Goal: Information Seeking & Learning: Check status

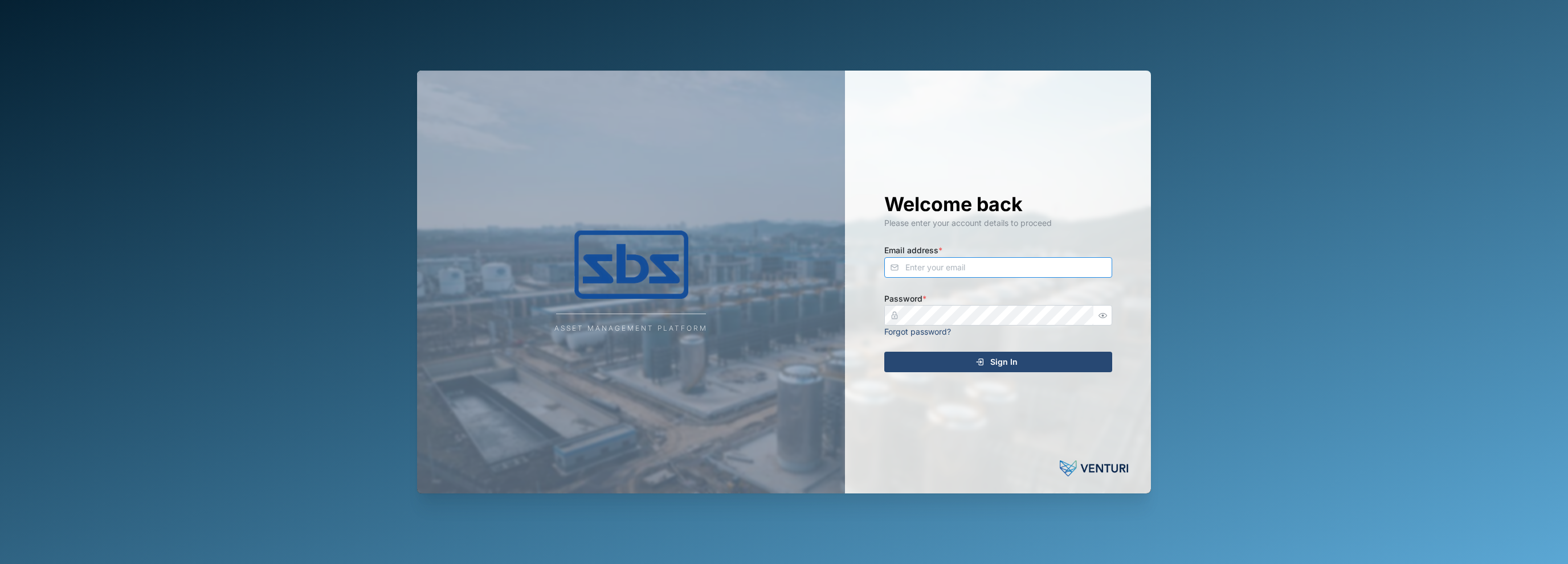
type input "[EMAIL_ADDRESS][DOMAIN_NAME]"
click at [981, 362] on icon "submit" at bounding box center [979, 361] width 5 height 1
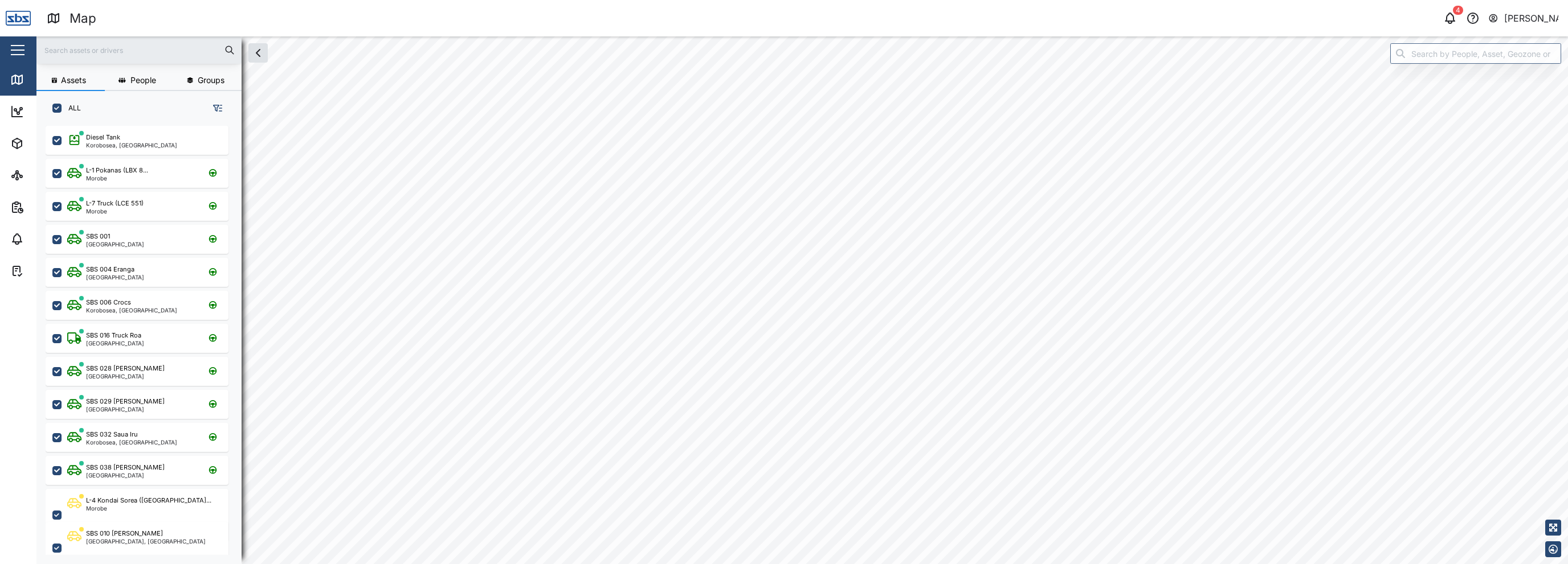
scroll to position [424, 178]
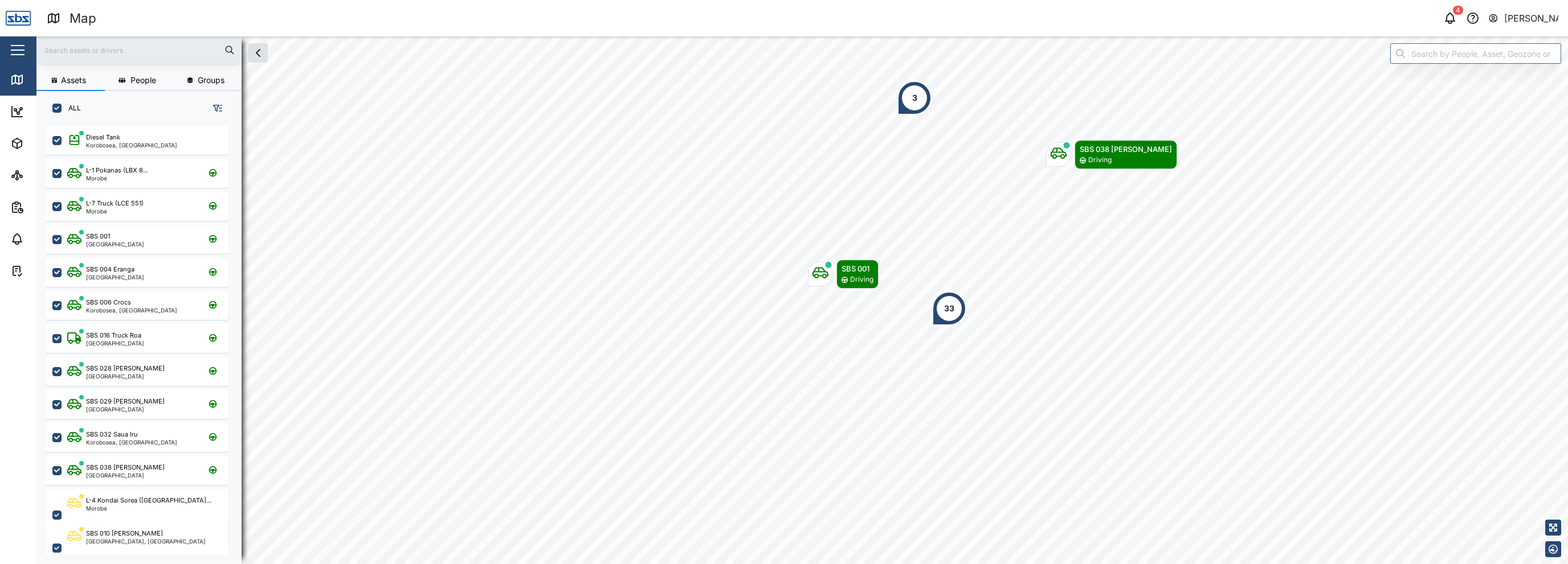
click at [0, 564] on nordpass-portal at bounding box center [0, 564] width 0 height 0
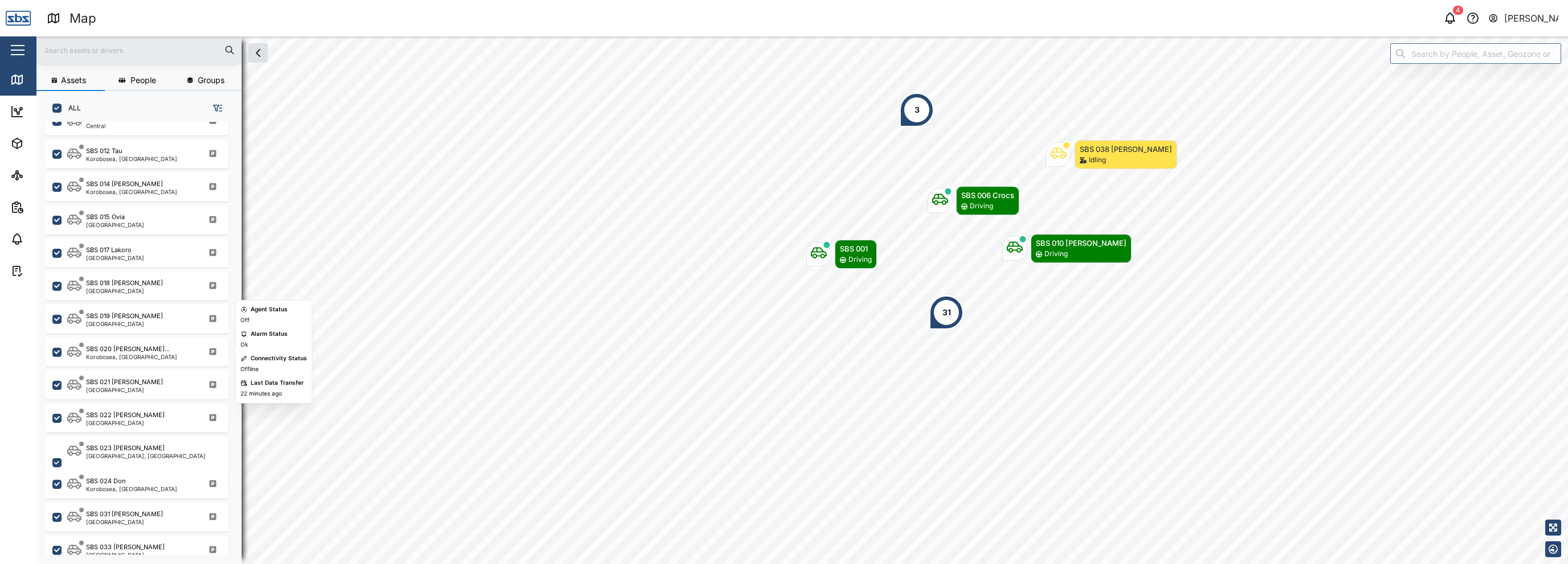
scroll to position [1082, 0]
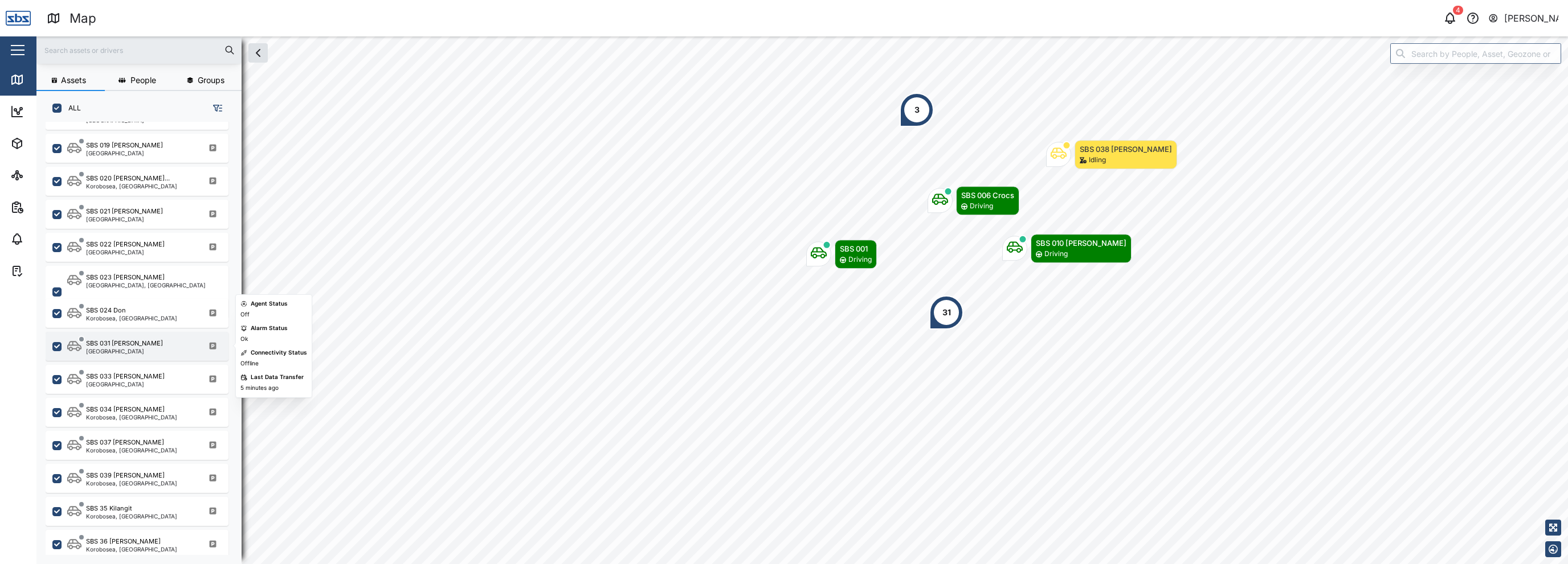
click at [107, 349] on div "[GEOGRAPHIC_DATA]" at bounding box center [124, 351] width 77 height 6
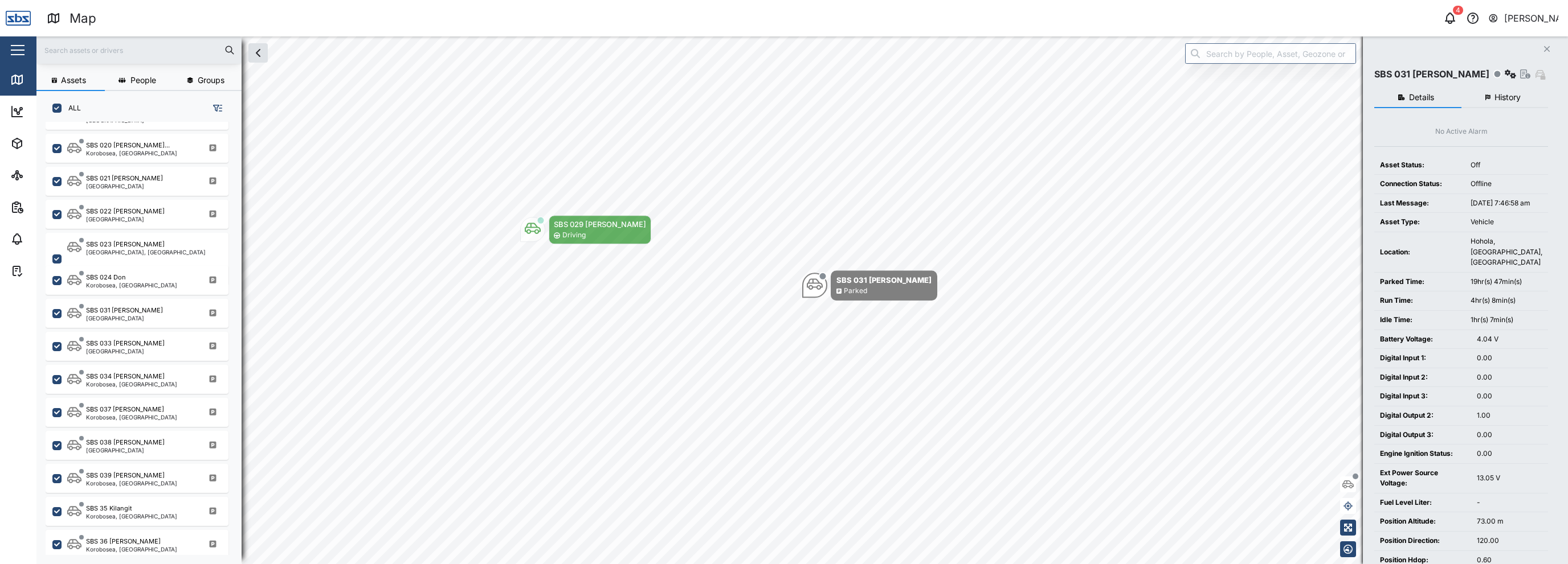
click at [1502, 98] on span "History" at bounding box center [1507, 97] width 26 height 8
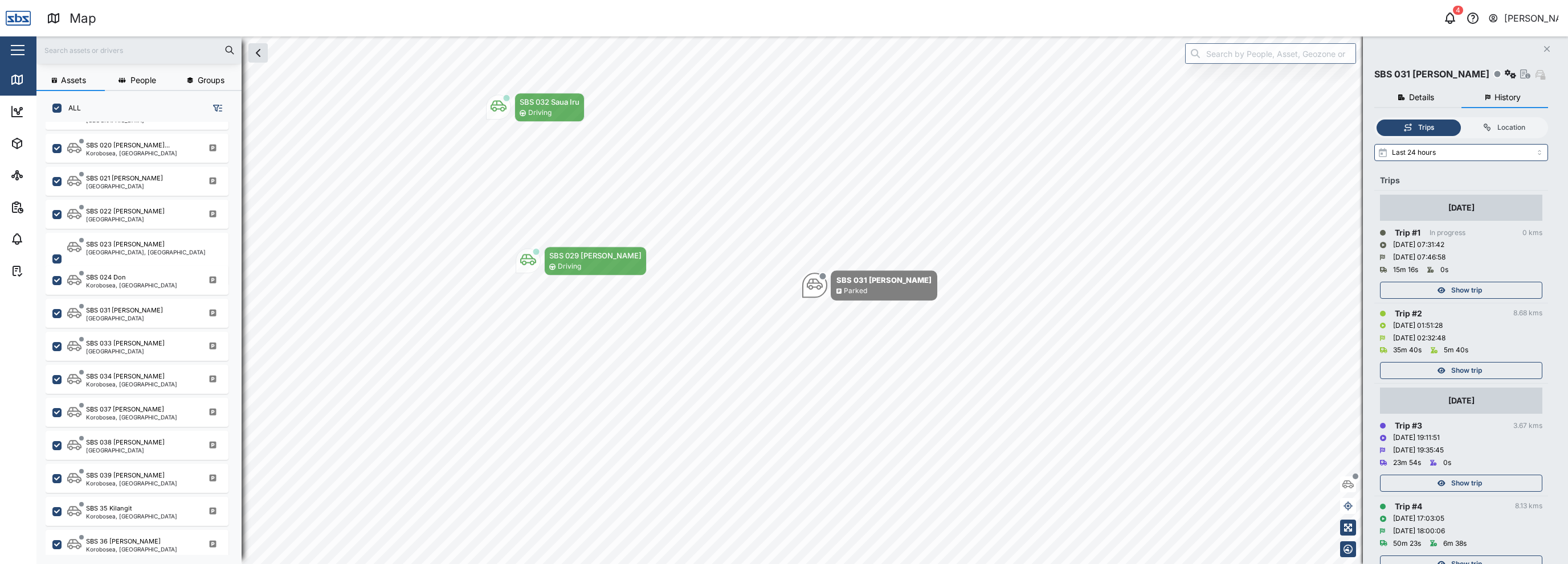
click at [1413, 289] on div "Show trip" at bounding box center [1460, 290] width 148 height 16
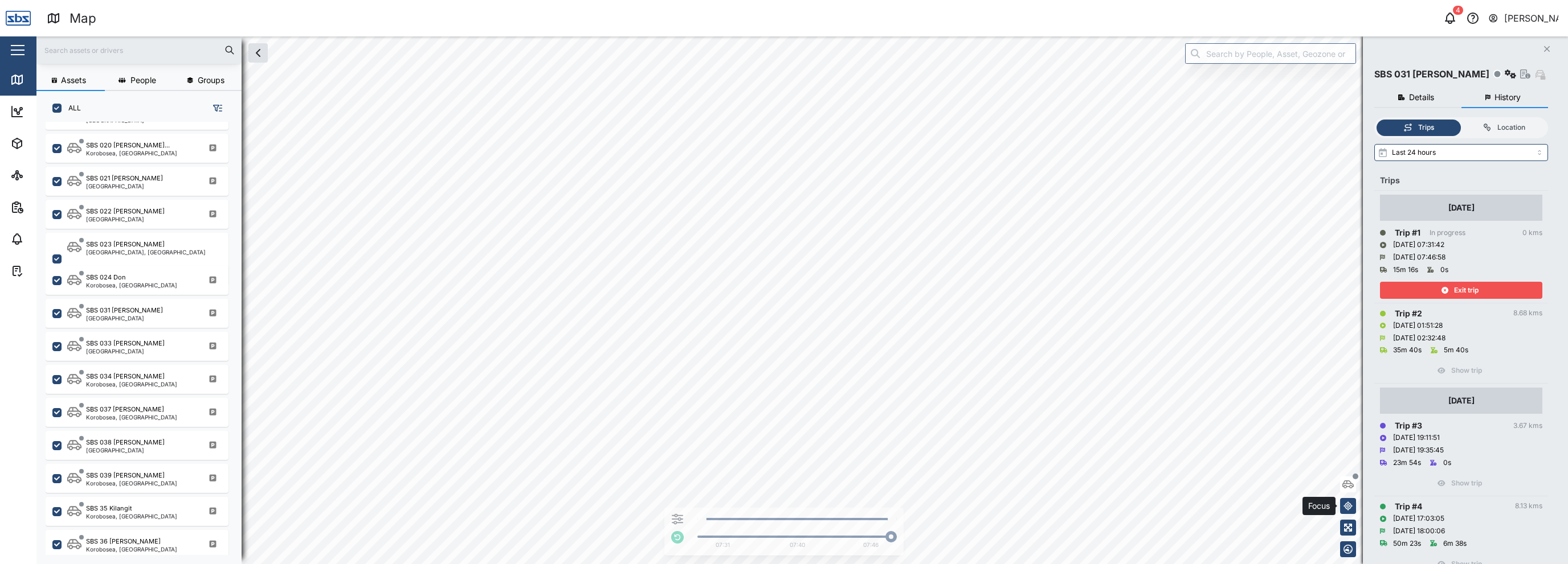
click at [1351, 510] on icon "button" at bounding box center [1348, 506] width 9 height 9
click at [1347, 553] on icon "button" at bounding box center [1348, 549] width 9 height 9
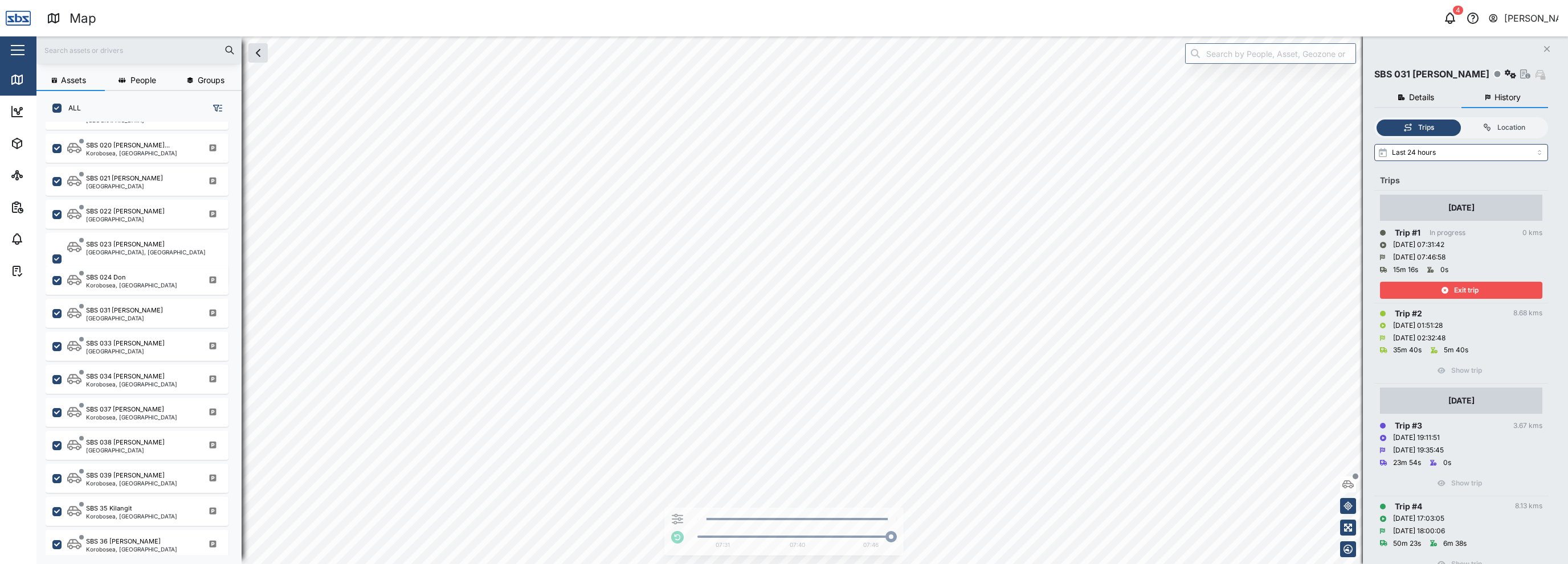
click at [1452, 399] on div "[DATE]" at bounding box center [1462, 401] width 26 height 13
click at [1458, 294] on span "Exit trip" at bounding box center [1467, 290] width 25 height 16
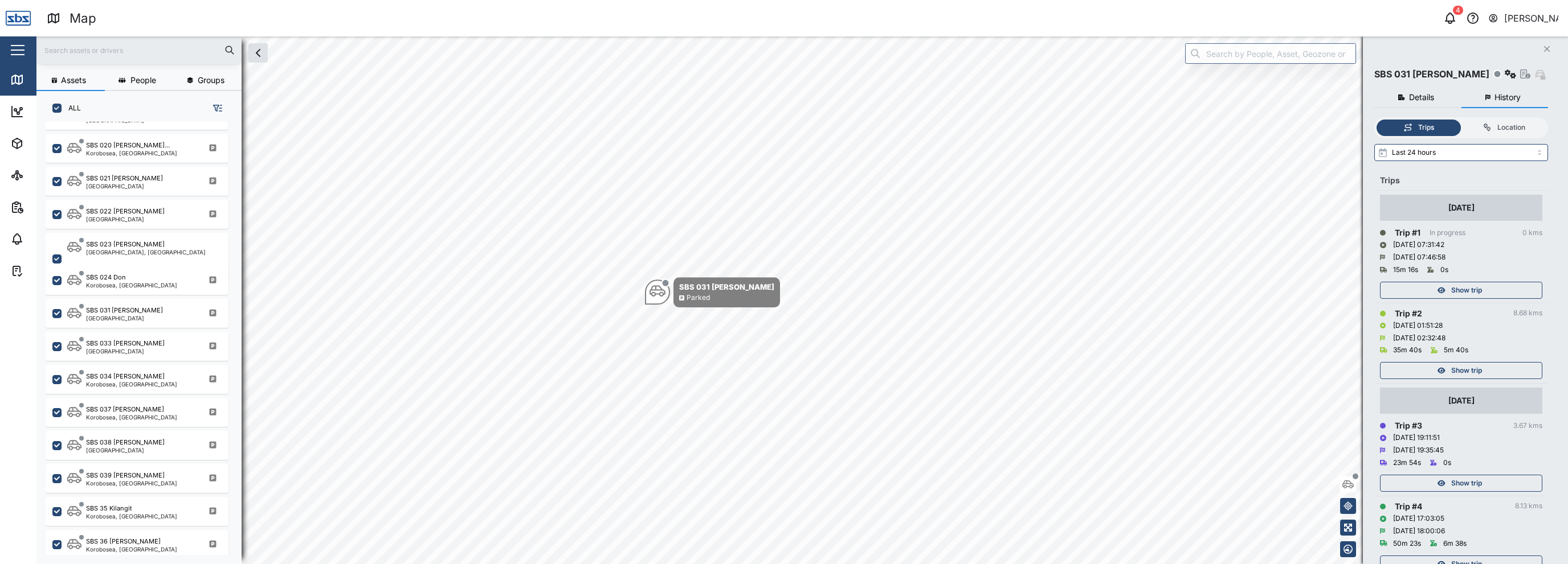
click at [1453, 480] on span "Show trip" at bounding box center [1467, 483] width 31 height 16
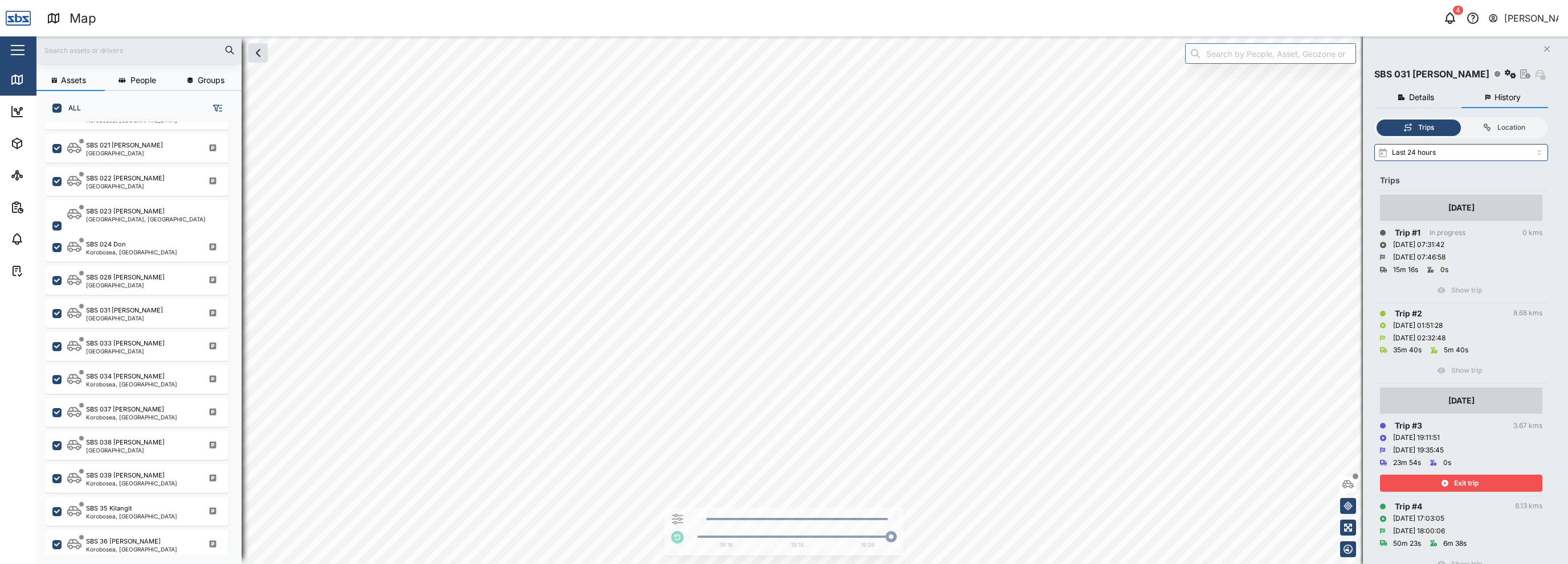
click at [1455, 480] on span "Exit trip" at bounding box center [1467, 483] width 25 height 16
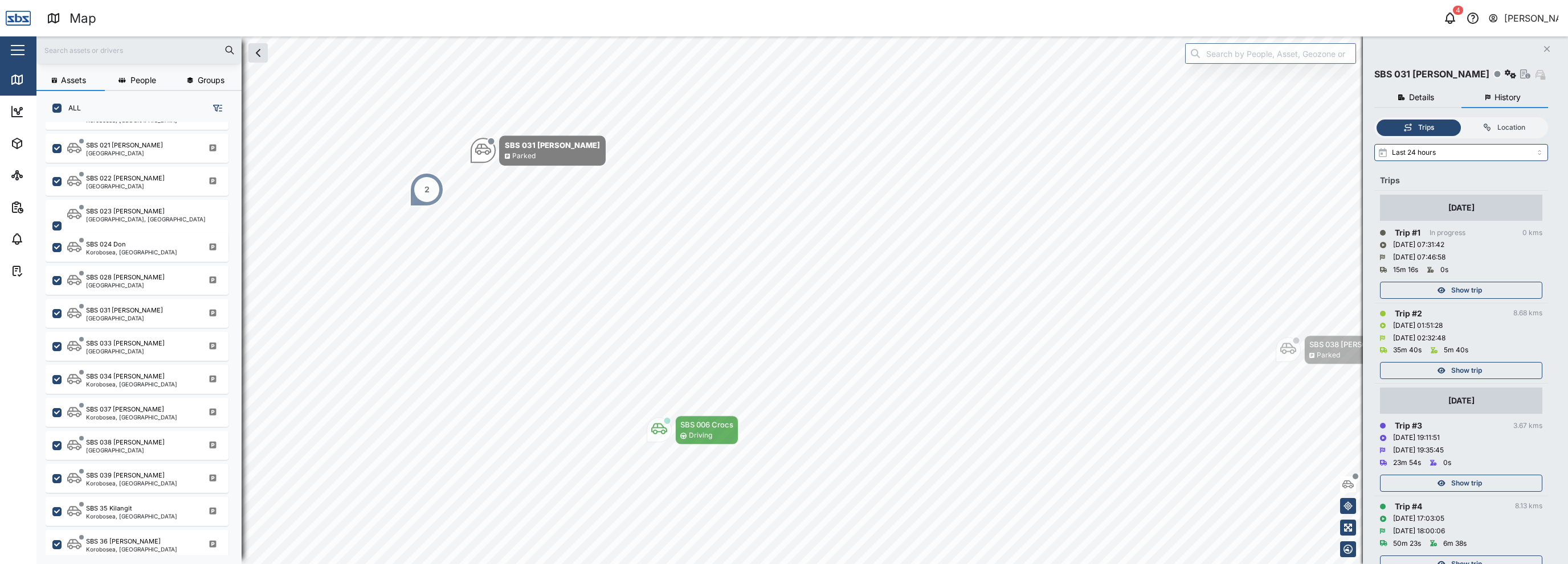
click at [1448, 370] on div "Show trip" at bounding box center [1460, 370] width 148 height 16
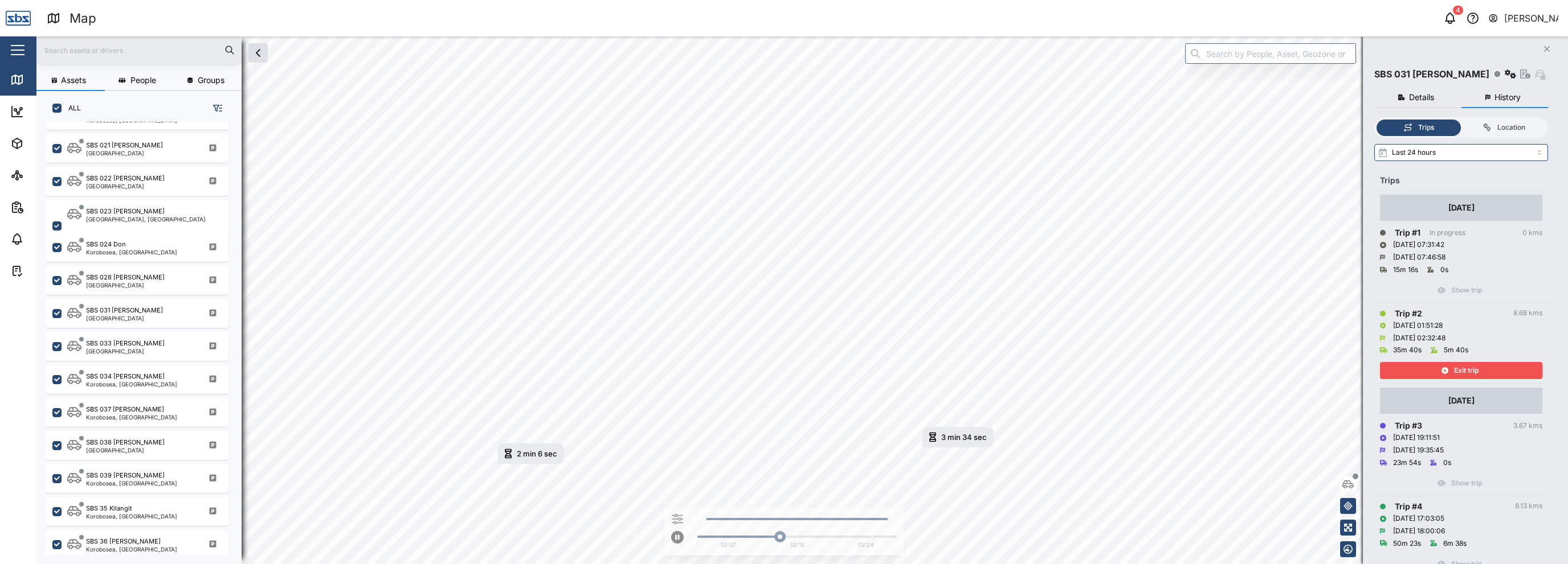
click at [955, 445] on div "3 min 34 sec [DATE] 2:03 AM" at bounding box center [958, 437] width 71 height 20
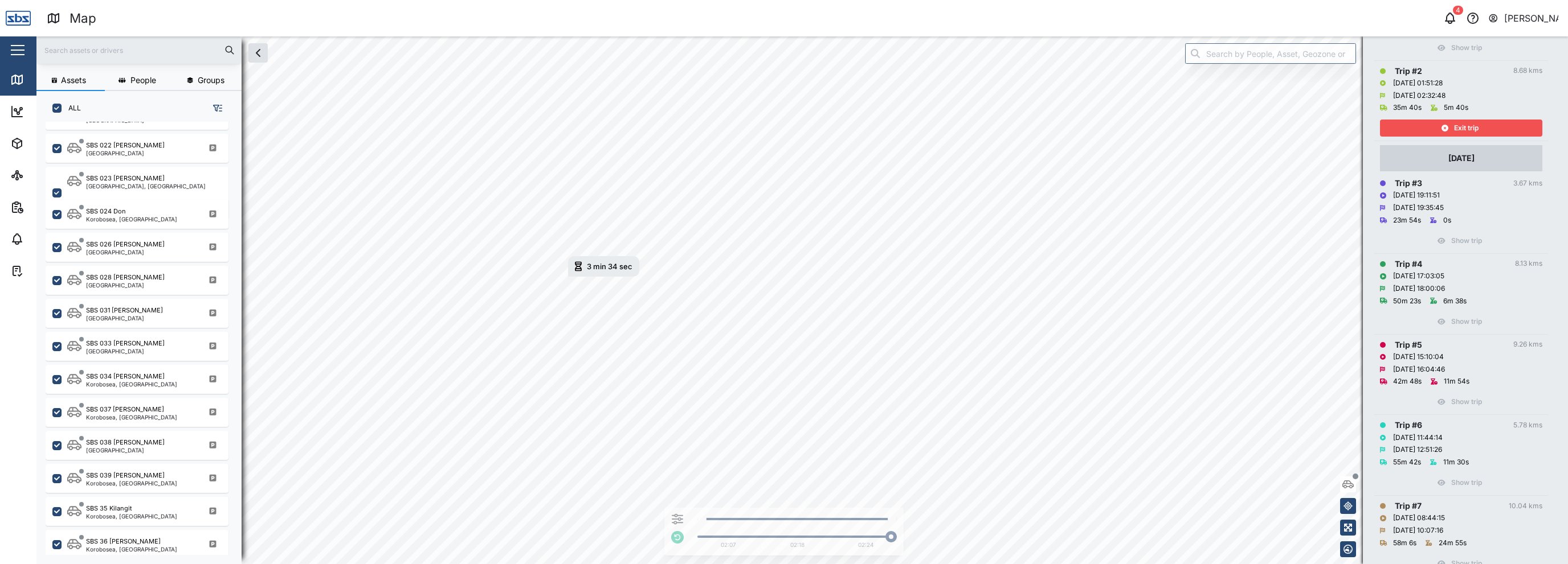
scroll to position [185, 0]
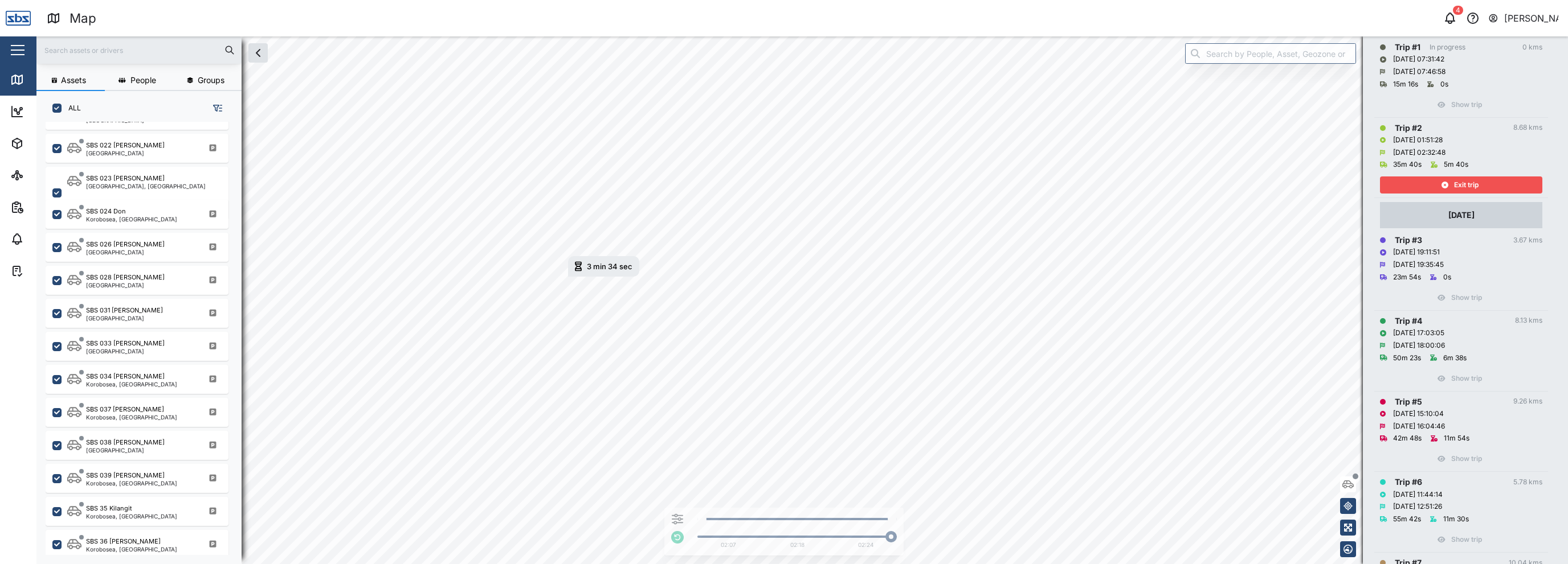
drag, startPoint x: 1457, startPoint y: 179, endPoint x: 1466, endPoint y: 192, distance: 15.8
click at [1457, 180] on span "Exit trip" at bounding box center [1467, 185] width 25 height 16
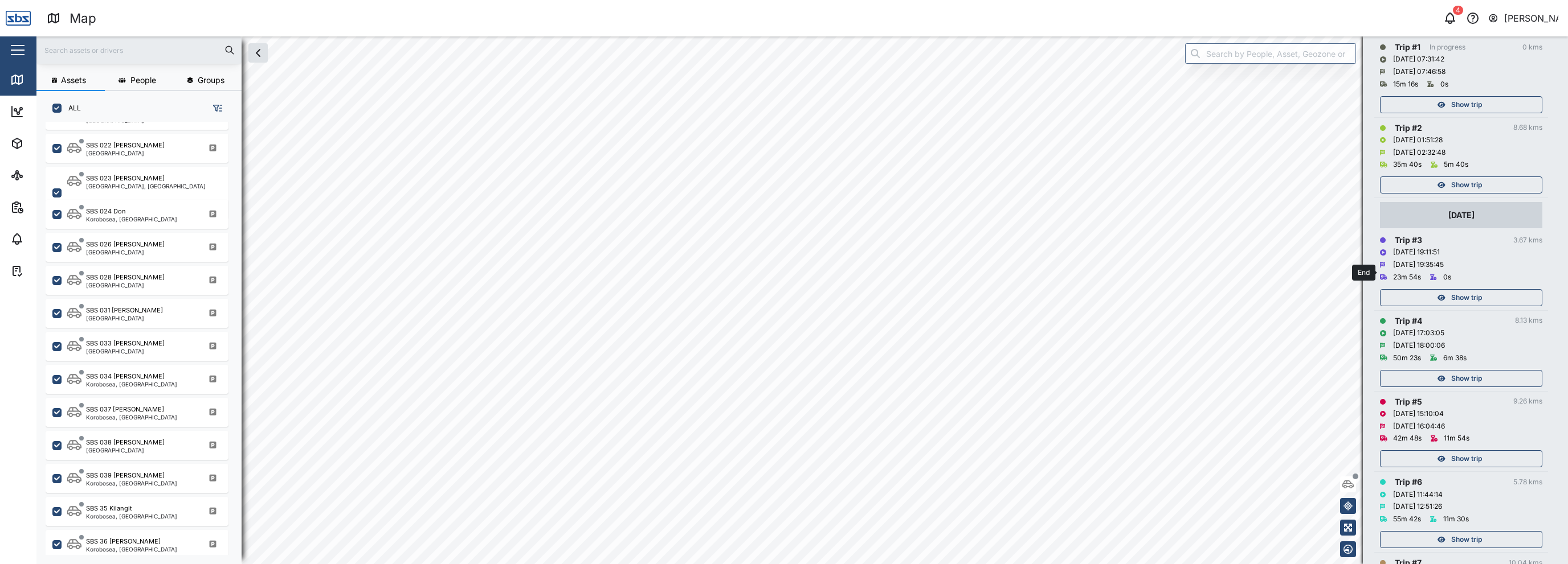
scroll to position [356, 0]
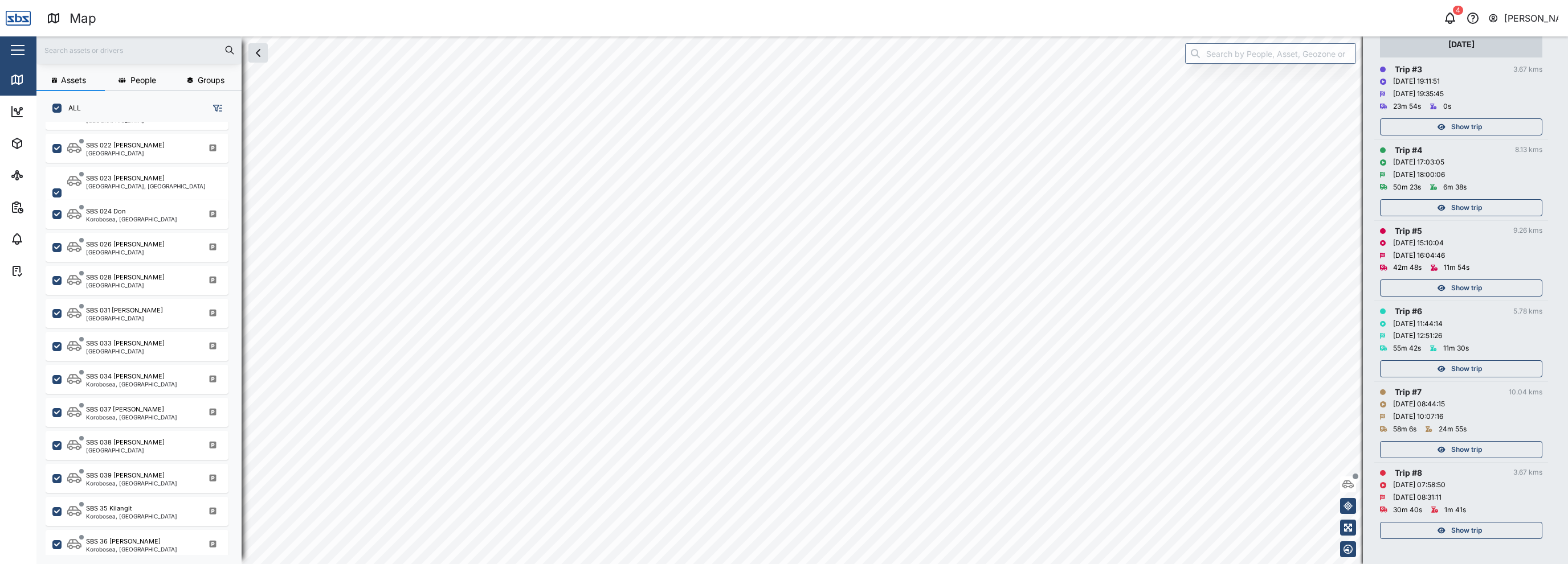
click at [1457, 454] on span "Show trip" at bounding box center [1467, 449] width 31 height 16
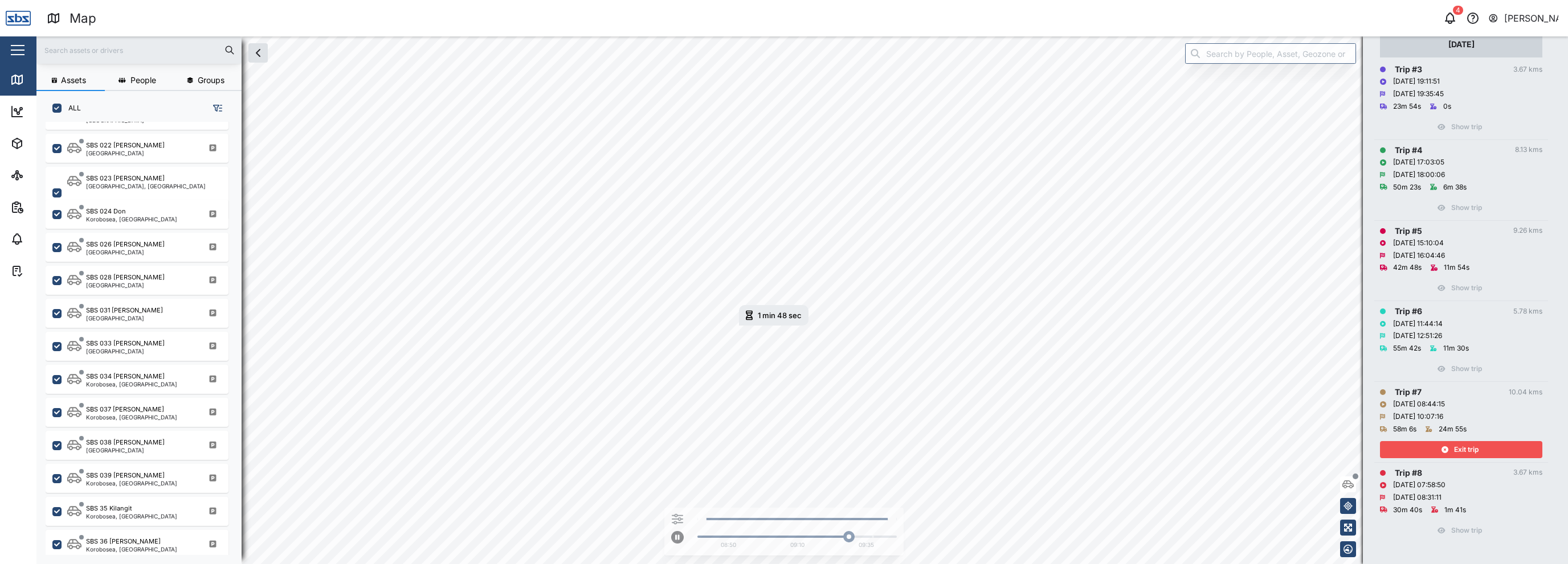
click at [1455, 453] on span "Exit trip" at bounding box center [1467, 449] width 25 height 16
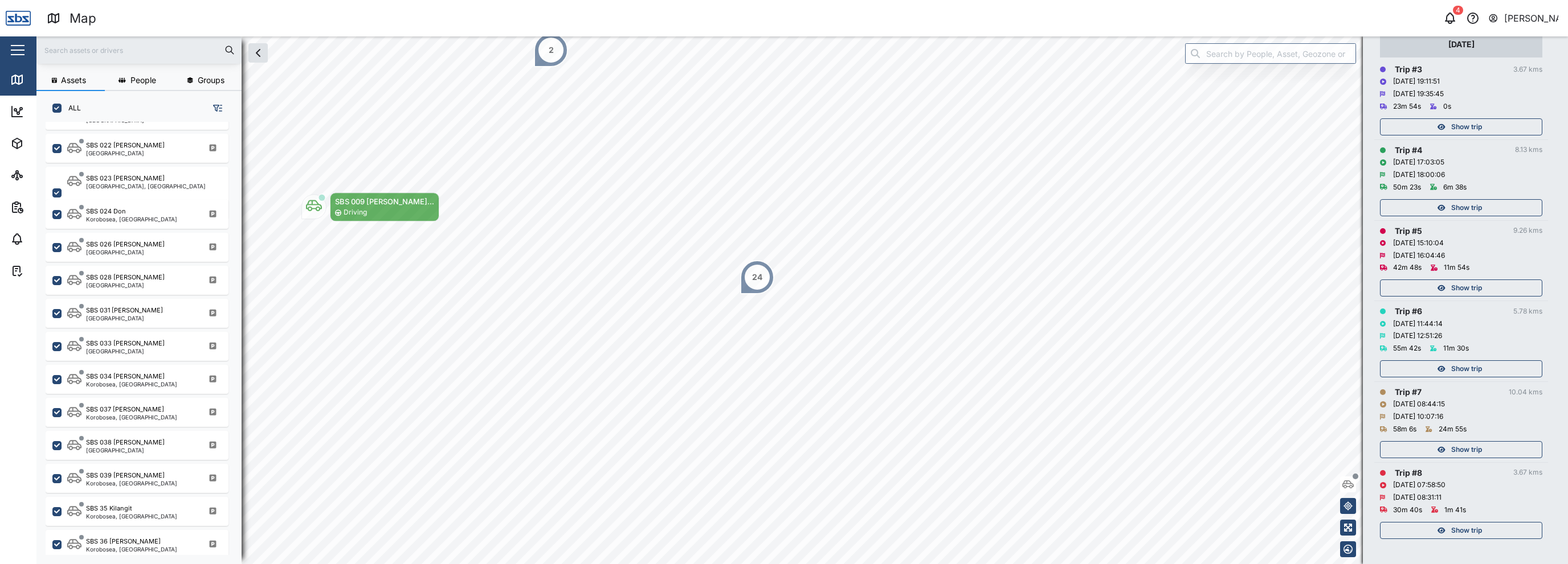
click at [1472, 530] on span "Show trip" at bounding box center [1467, 530] width 31 height 16
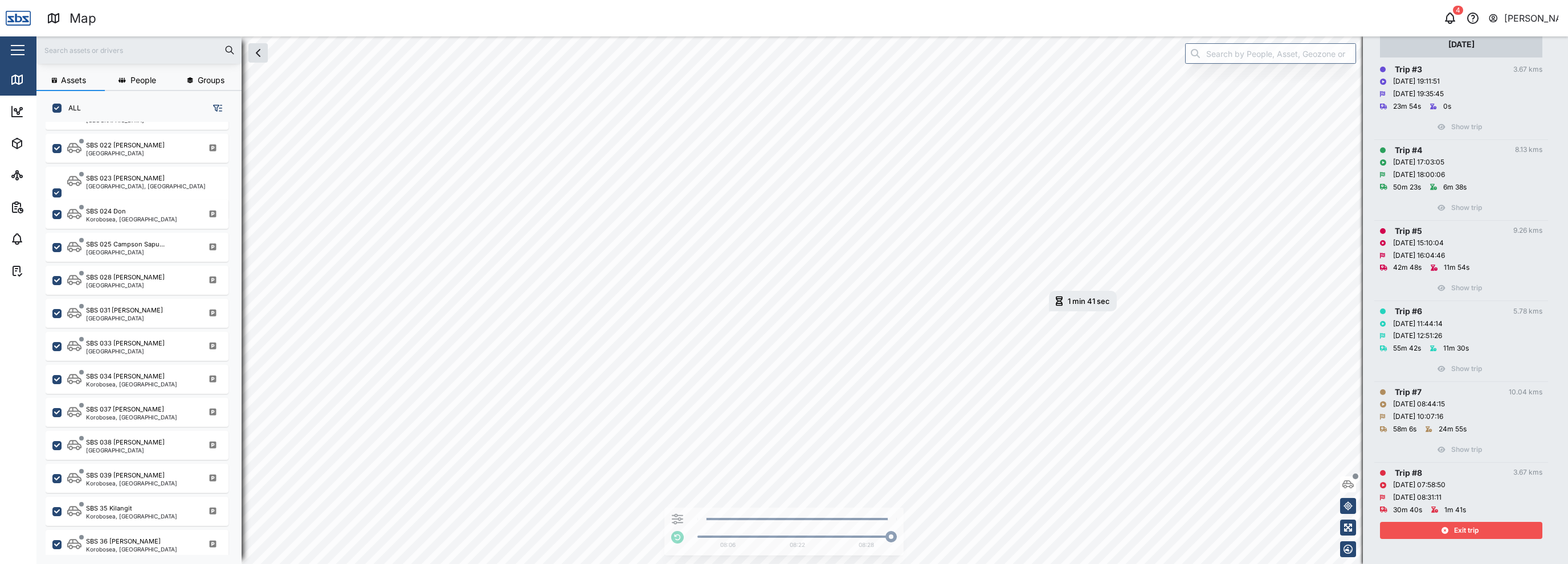
click at [1473, 529] on span "Exit trip" at bounding box center [1467, 530] width 25 height 16
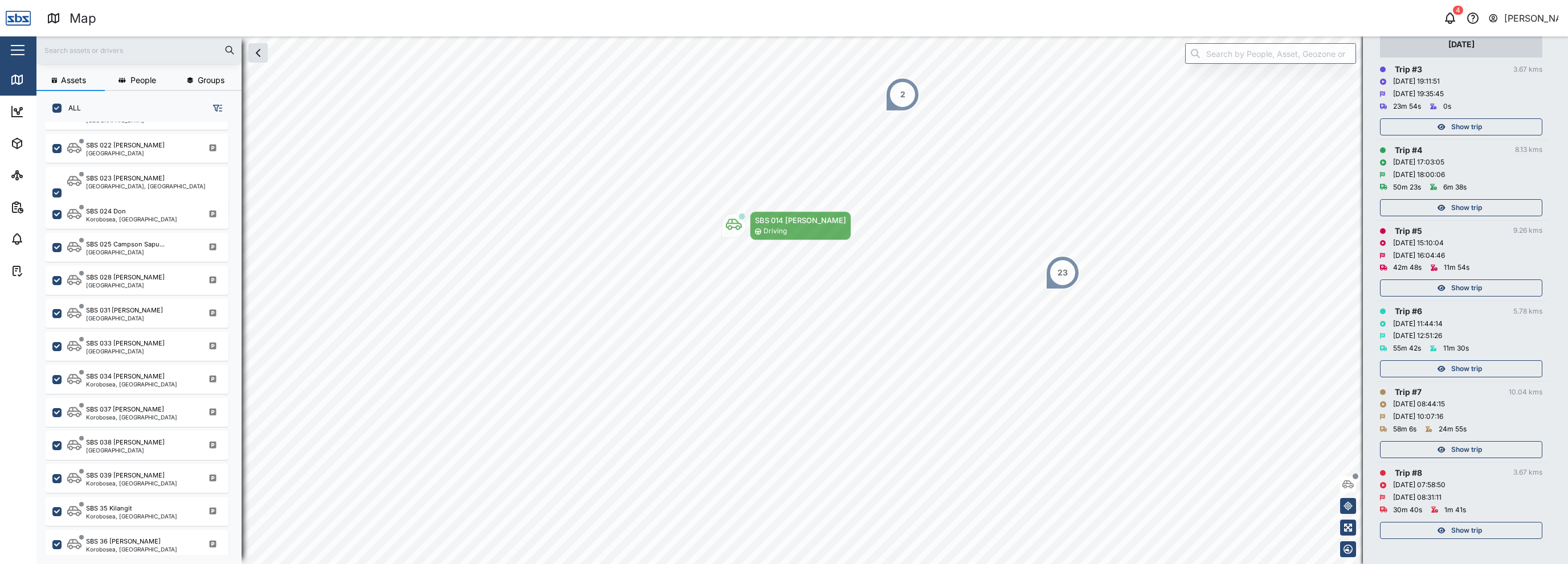
click at [1463, 451] on span "Show trip" at bounding box center [1467, 449] width 31 height 16
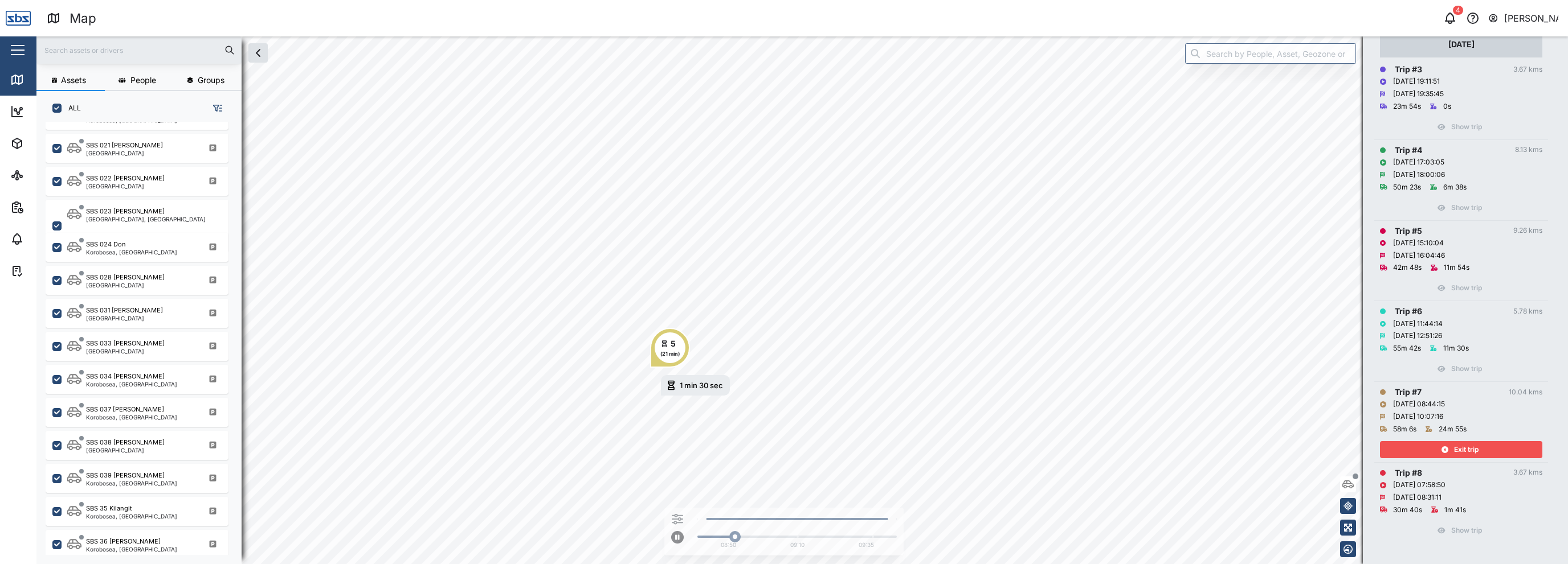
click at [671, 348] on div "5" at bounding box center [673, 344] width 5 height 13
click at [1398, 448] on div "Exit trip" at bounding box center [1460, 449] width 148 height 16
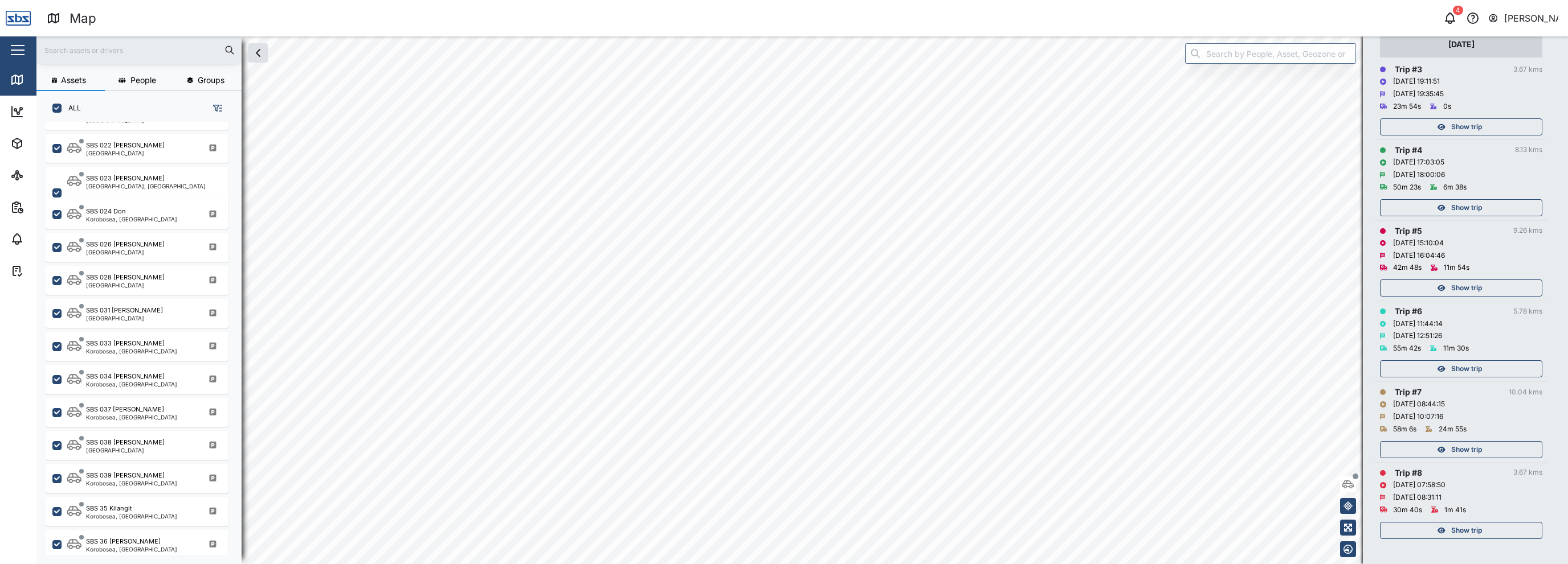
click at [1479, 209] on span "Show trip" at bounding box center [1467, 208] width 31 height 16
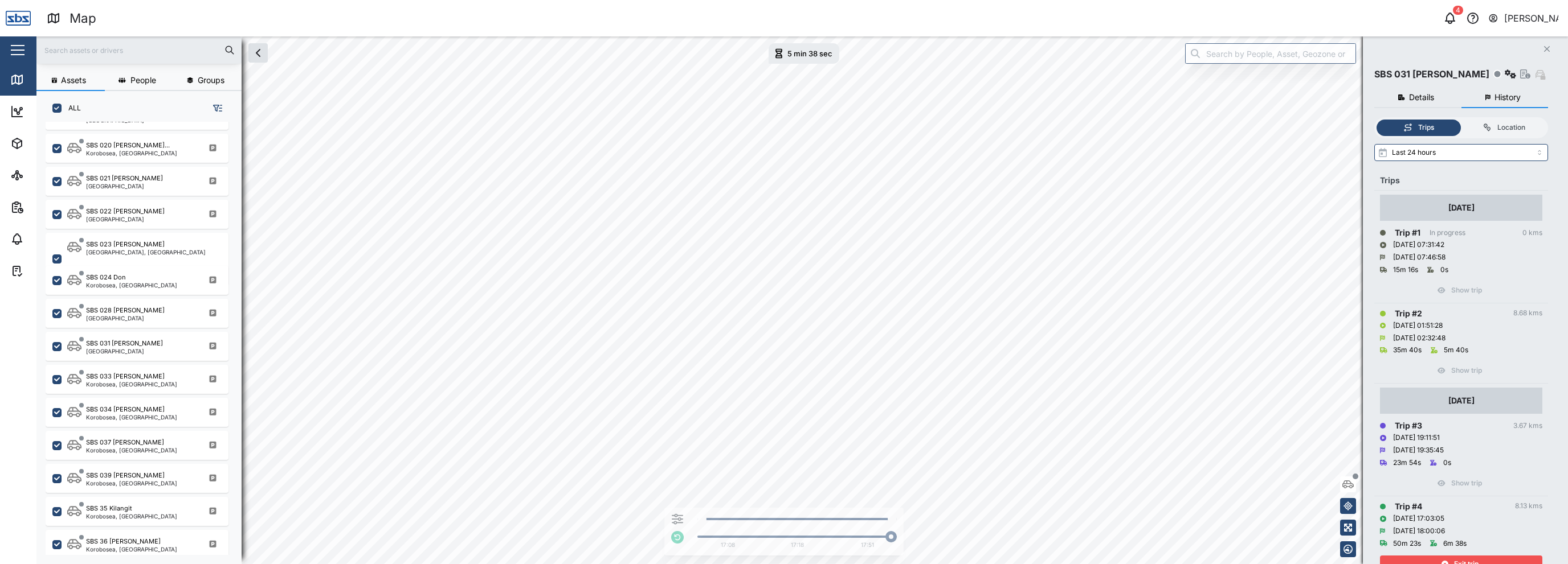
click at [1545, 50] on icon "Close" at bounding box center [1547, 49] width 7 height 9
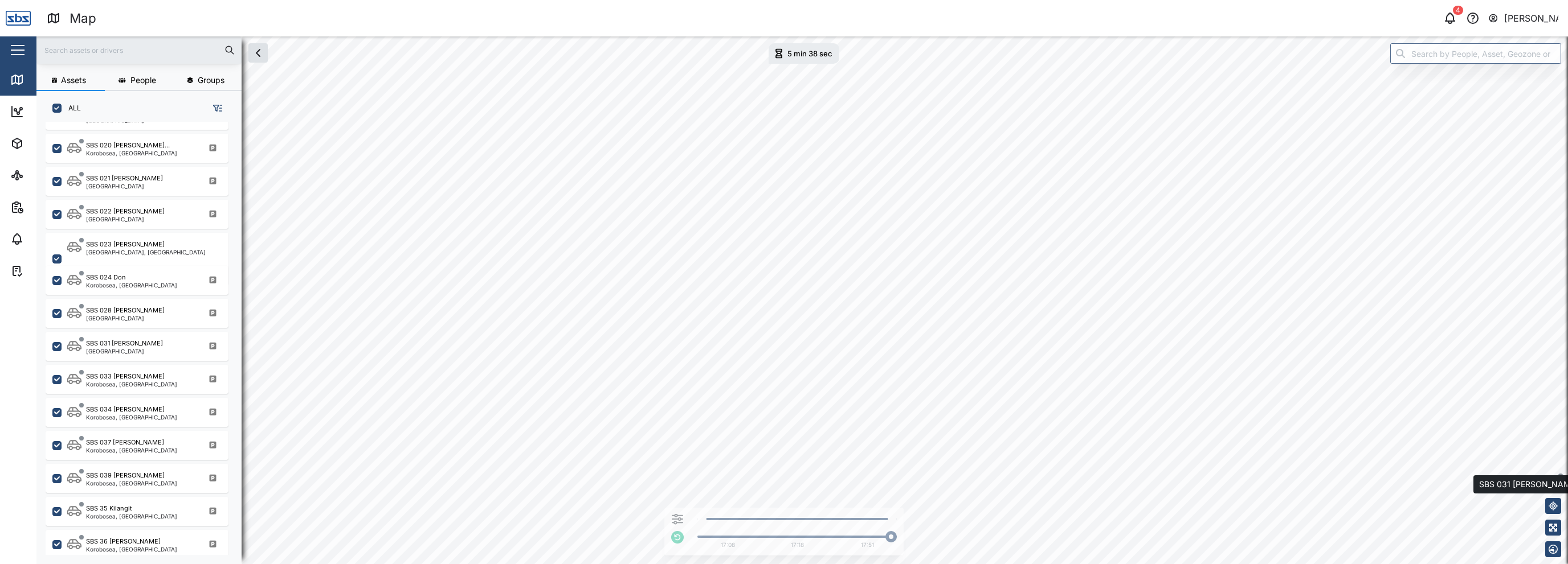
click at [1555, 489] on icon "button" at bounding box center [1553, 484] width 11 height 9
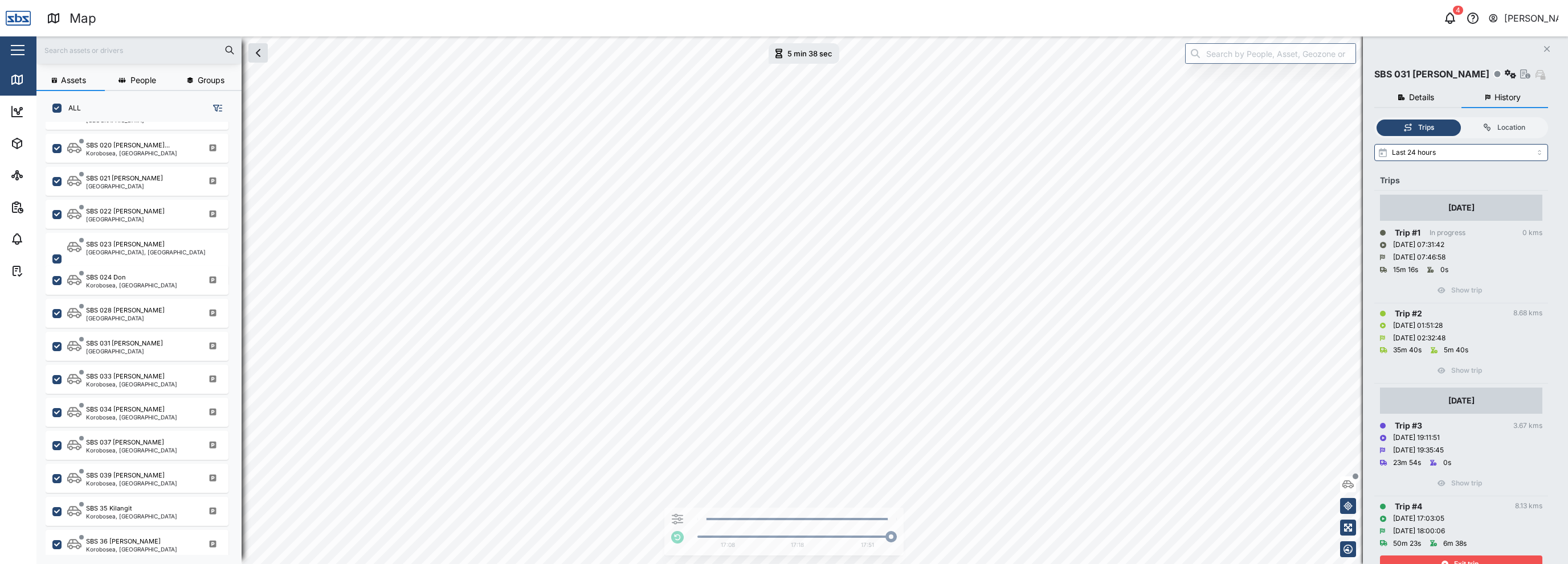
click at [1495, 19] on icon "button" at bounding box center [1494, 18] width 10 height 14
click at [1460, 71] on div "Sign Out" at bounding box center [1488, 73] width 123 height 14
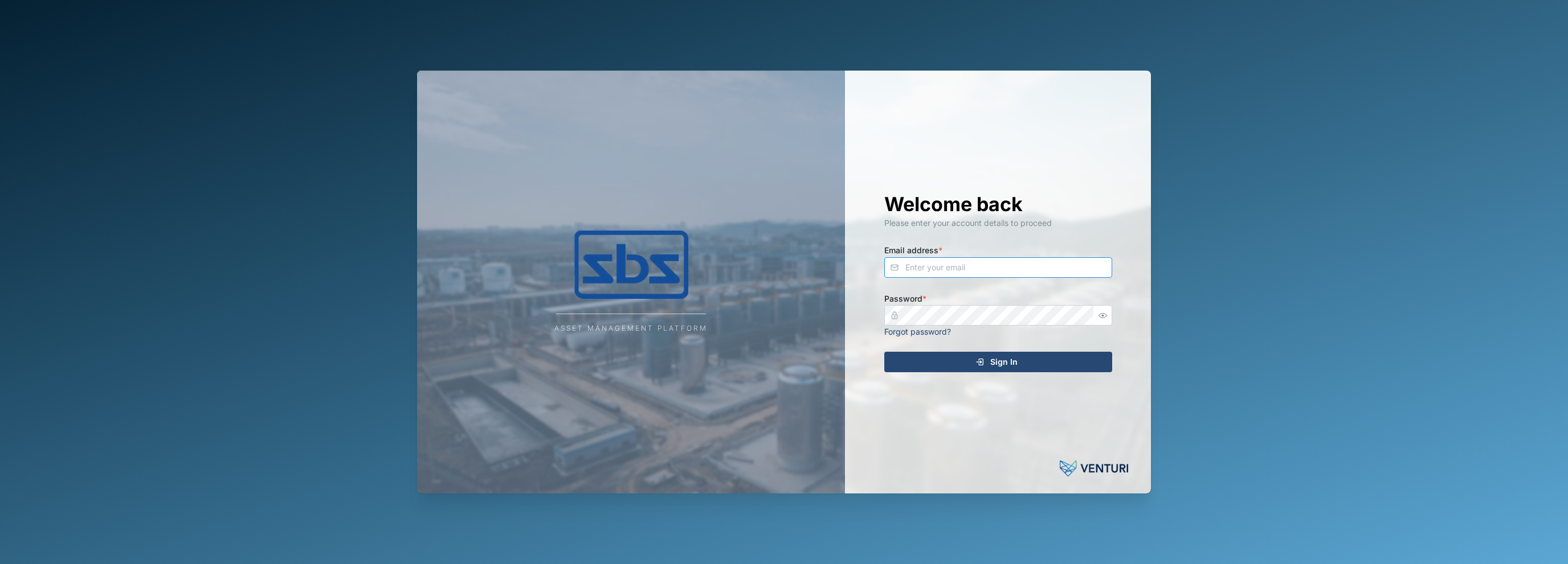
type input "[EMAIL_ADDRESS][DOMAIN_NAME]"
